Goal: Complete application form: Complete application form

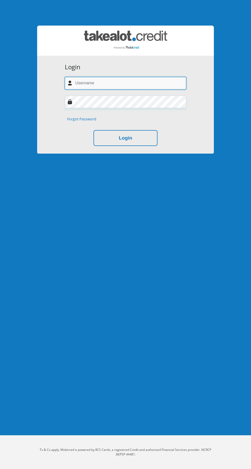
click at [156, 84] on input "text" at bounding box center [125, 83] width 121 height 13
type input "sarahrosemakuwa95@gmail.com"
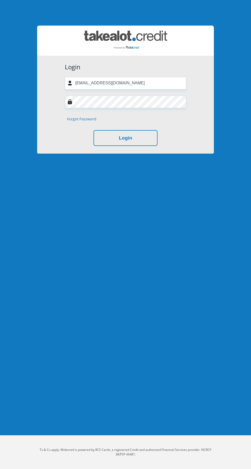
click at [93, 130] on button "Login" at bounding box center [125, 138] width 64 height 16
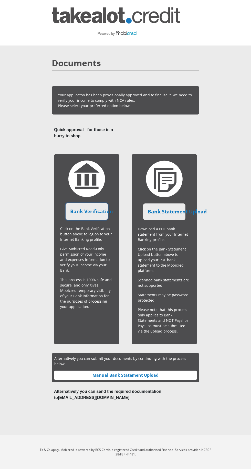
click at [82, 214] on link "Bank Verification" at bounding box center [86, 211] width 42 height 17
click at [182, 211] on link "Bank Statement Upload" at bounding box center [164, 212] width 42 height 17
click at [97, 313] on div "Processing Click on the Bank Verification button above to log on to your Intern…" at bounding box center [86, 250] width 65 height 190
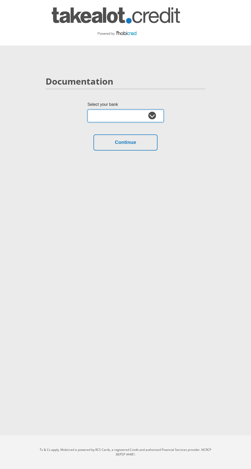
click at [148, 118] on select "Absa Capitec Bank Discovery Bank First National Bank Nedbank Standard Bank Tyme…" at bounding box center [125, 116] width 76 height 13
select select "{"id":"7","title":"Nedbank","institution":"Nedbank","alias":"nedbank","country"…"
click at [140, 145] on button "Continue" at bounding box center [125, 143] width 64 height 16
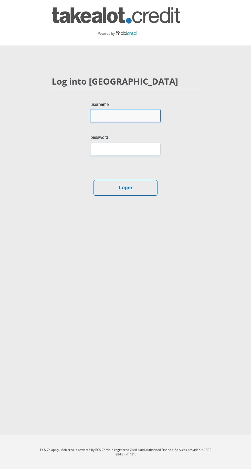
click at [149, 116] on input "username" at bounding box center [126, 116] width 70 height 13
click at [141, 116] on input "username" at bounding box center [126, 116] width 70 height 13
type input "RoseMakuwa"
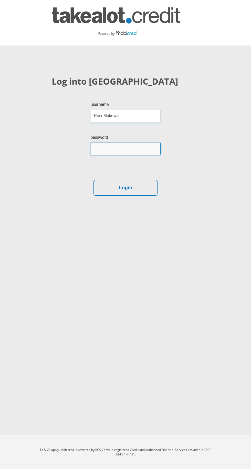
click at [150, 147] on input "password" at bounding box center [126, 149] width 70 height 13
type input "RoseMakuwa143810"
click at [141, 189] on button "Login" at bounding box center [125, 188] width 64 height 16
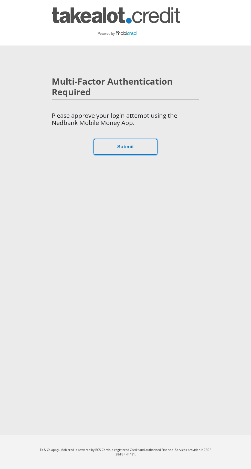
click at [133, 147] on button "Submit" at bounding box center [125, 147] width 64 height 16
click at [141, 153] on button "Submit" at bounding box center [125, 147] width 64 height 16
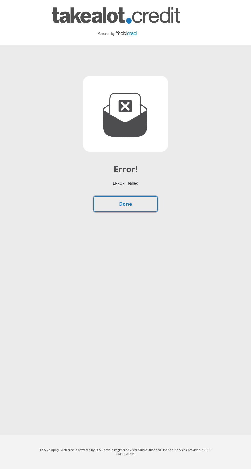
click at [138, 198] on link "Done" at bounding box center [125, 204] width 64 height 16
click at [154, 201] on link "Done" at bounding box center [125, 204] width 64 height 16
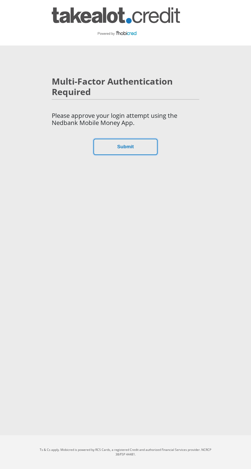
click at [154, 148] on button "Submit" at bounding box center [125, 147] width 64 height 16
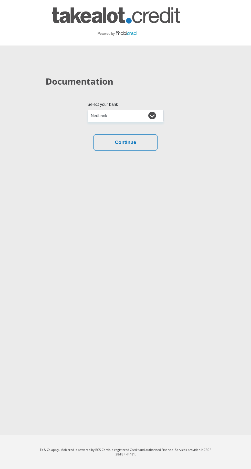
select select "{"id":"7","title":"Nedbank","institution":"Nedbank","alias":"nedbank","country"…"
click at [141, 142] on button "Continue" at bounding box center [125, 143] width 64 height 16
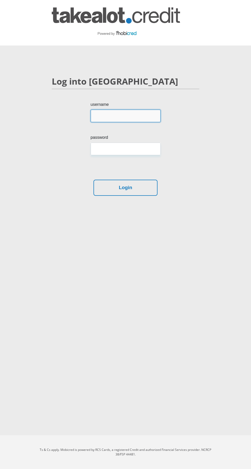
click at [152, 116] on input "username" at bounding box center [126, 116] width 70 height 13
type input "RoseMakuwa"
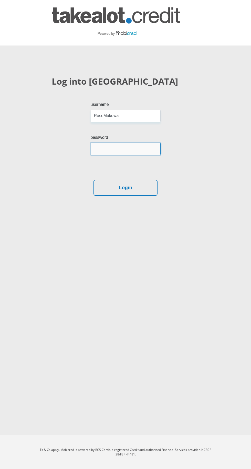
click at [148, 149] on input "password" at bounding box center [126, 149] width 70 height 13
type input "RoseMakuwa143810"
click at [141, 189] on button "Login" at bounding box center [125, 188] width 64 height 16
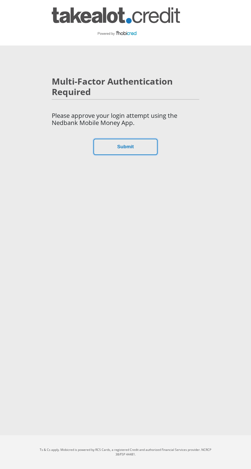
click at [147, 146] on button "Submit" at bounding box center [125, 147] width 64 height 16
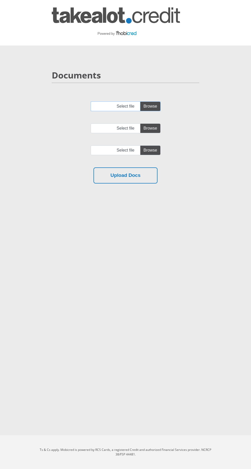
click at [158, 107] on input "Select file" at bounding box center [126, 107] width 70 height 10
click at [159, 105] on input "Select file" at bounding box center [126, 107] width 70 height 10
type input "C:\fakepath\[DATE].pdf"
click at [153, 129] on input "Select file" at bounding box center [126, 129] width 70 height 10
type input "C:\fakepath\[DATE].pdf"
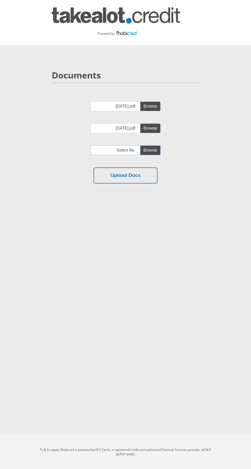
click at [153, 149] on input "file" at bounding box center [126, 151] width 70 height 10
type input "C:\fakepath\[DATE].pdf"
click at [143, 176] on button "Upload Docs" at bounding box center [125, 176] width 64 height 16
click at [133, 313] on body "Documents [DATE].pdf [DATE].pdf" at bounding box center [125, 234] width 251 height 469
